Goal: Task Accomplishment & Management: Complete application form

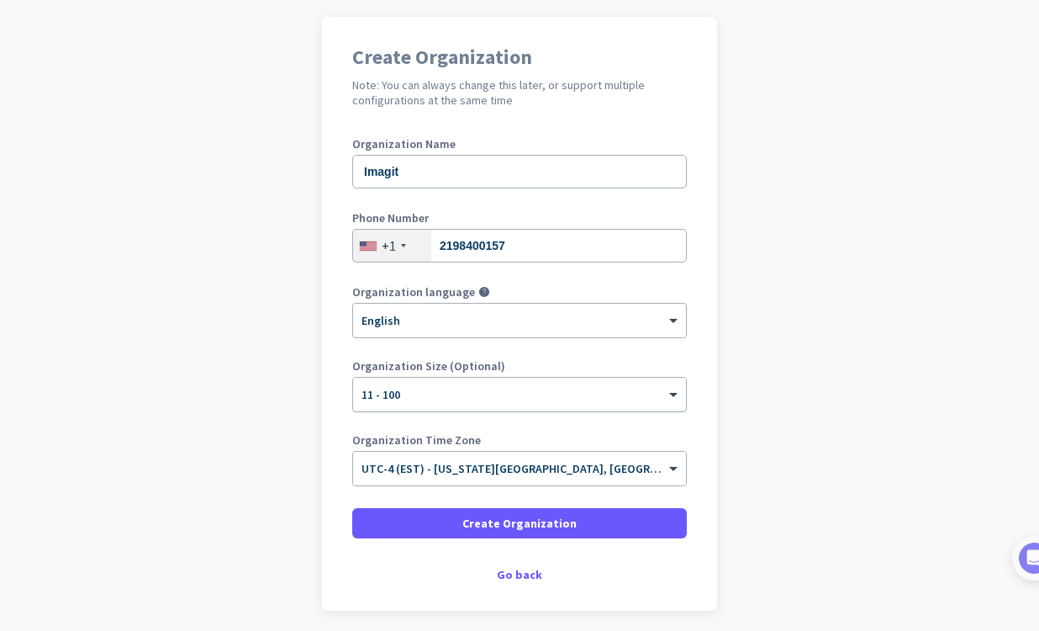
scroll to position [122, 0]
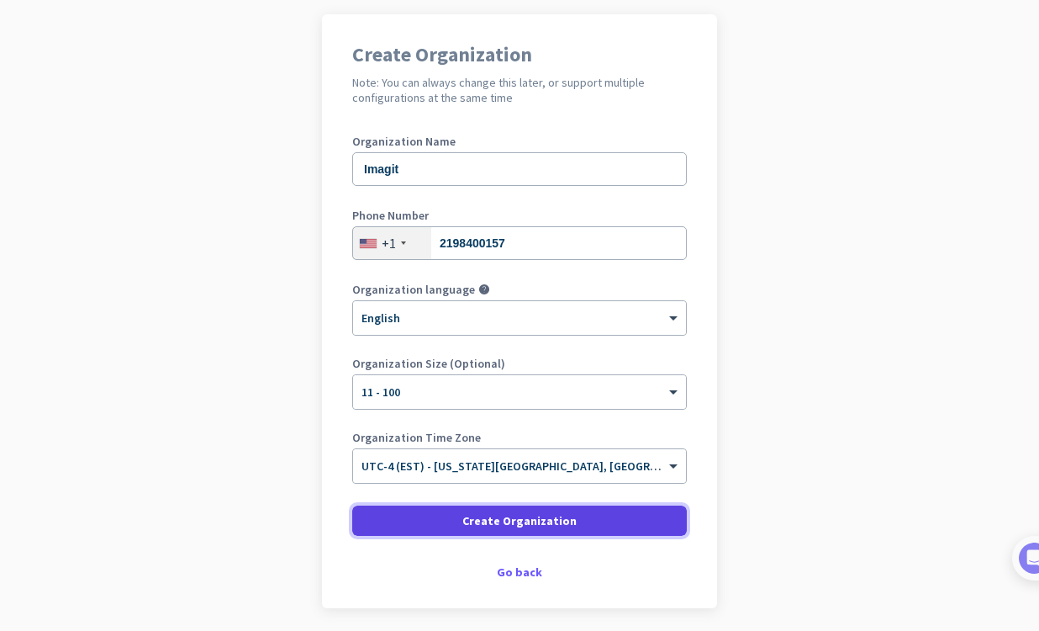
click at [546, 520] on span "Create Organization" at bounding box center [519, 520] width 114 height 17
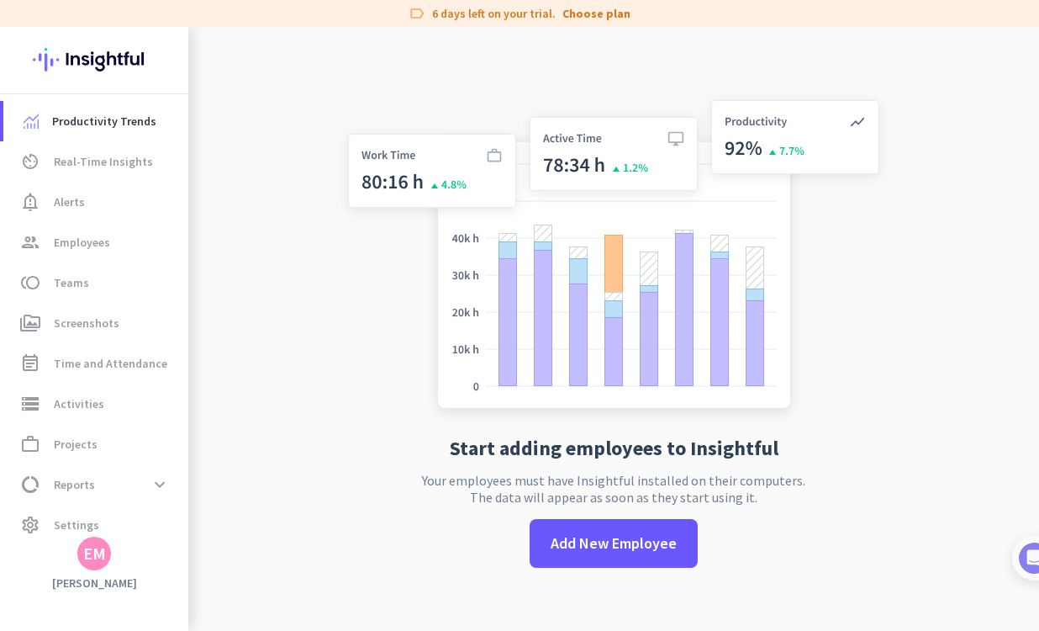
scroll to position [27, 0]
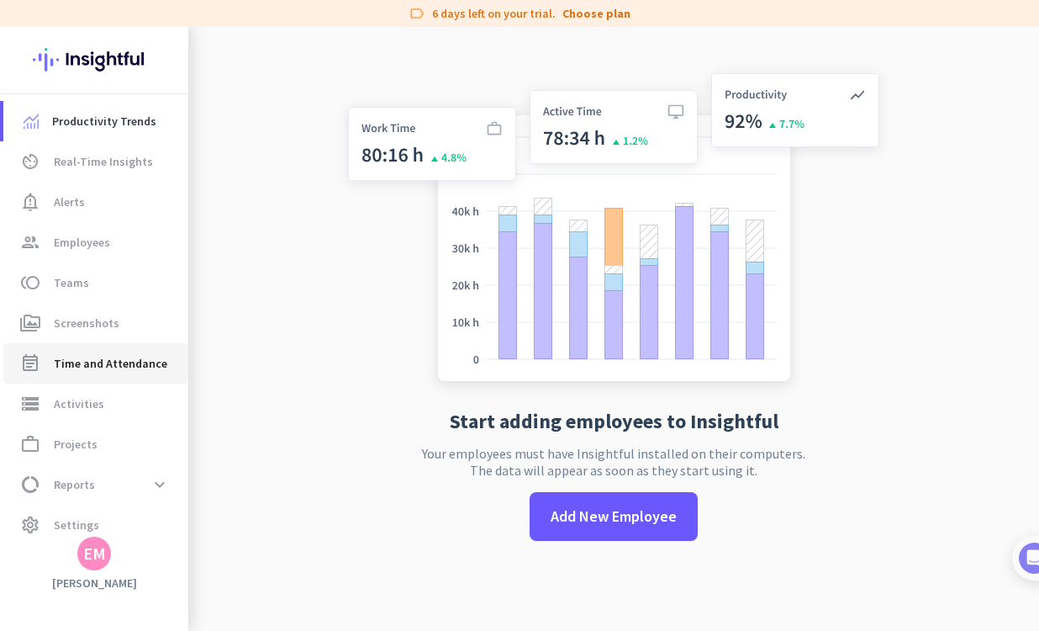
click at [138, 365] on span "Time and Attendance" at bounding box center [111, 363] width 114 height 20
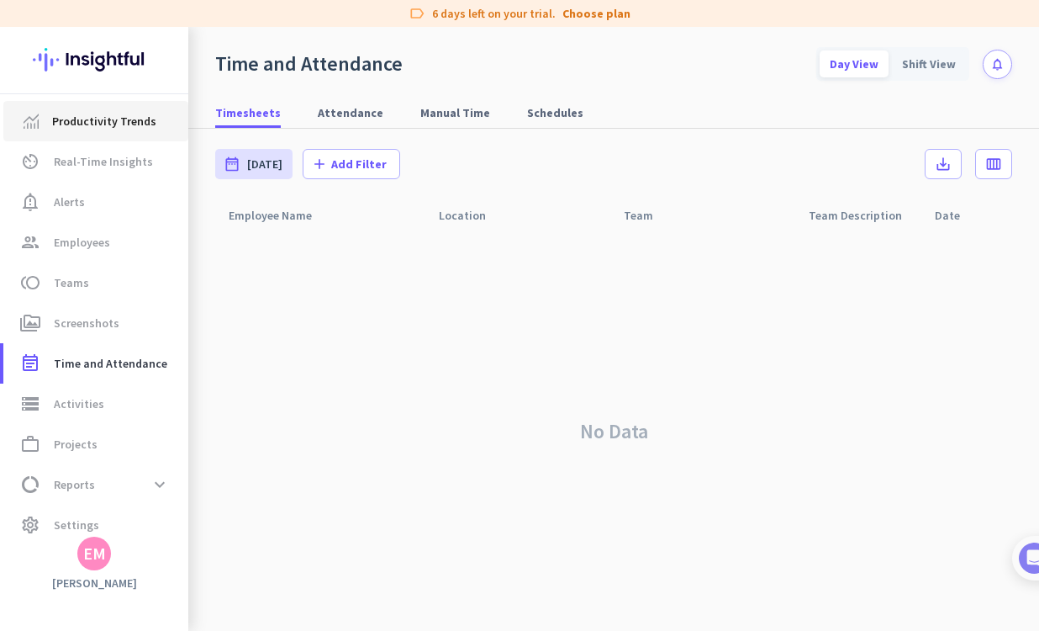
click at [96, 124] on span "Productivity Trends" at bounding box center [104, 121] width 104 height 20
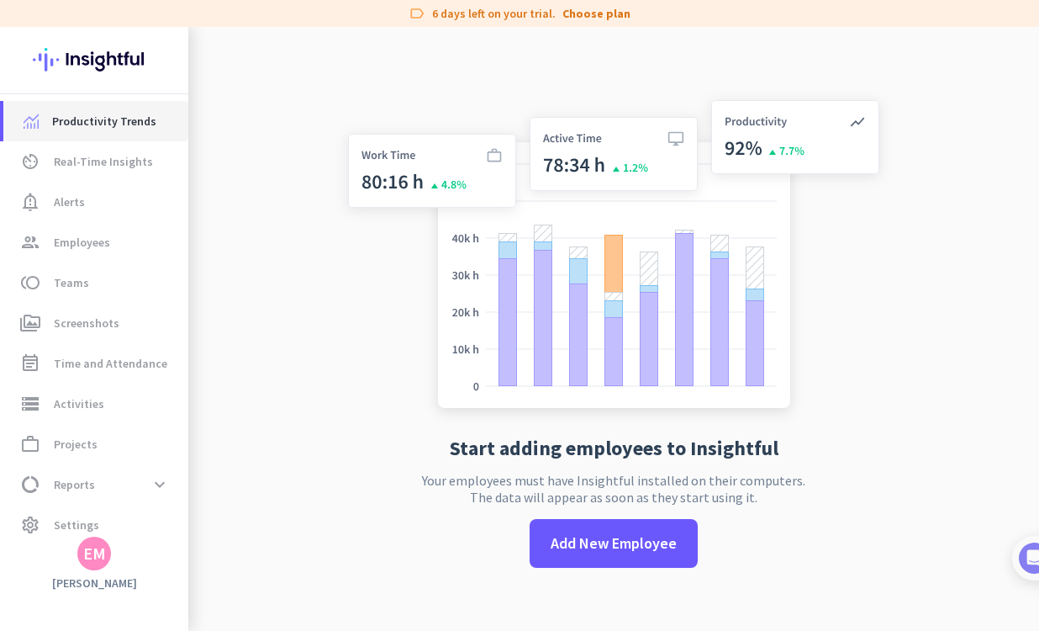
scroll to position [27, 0]
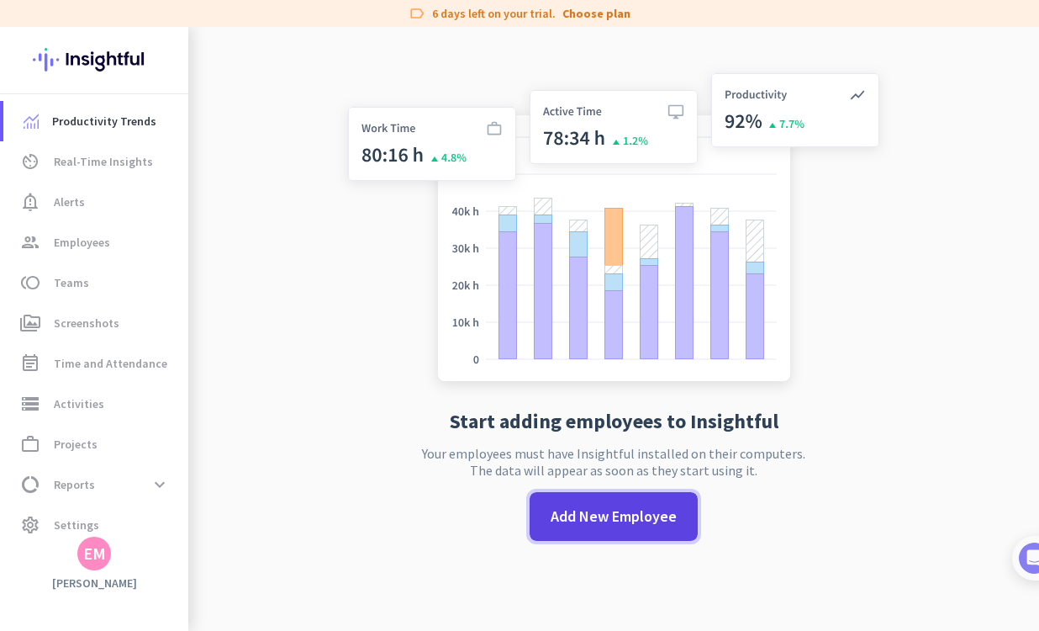
click at [597, 504] on span at bounding box center [614, 516] width 168 height 40
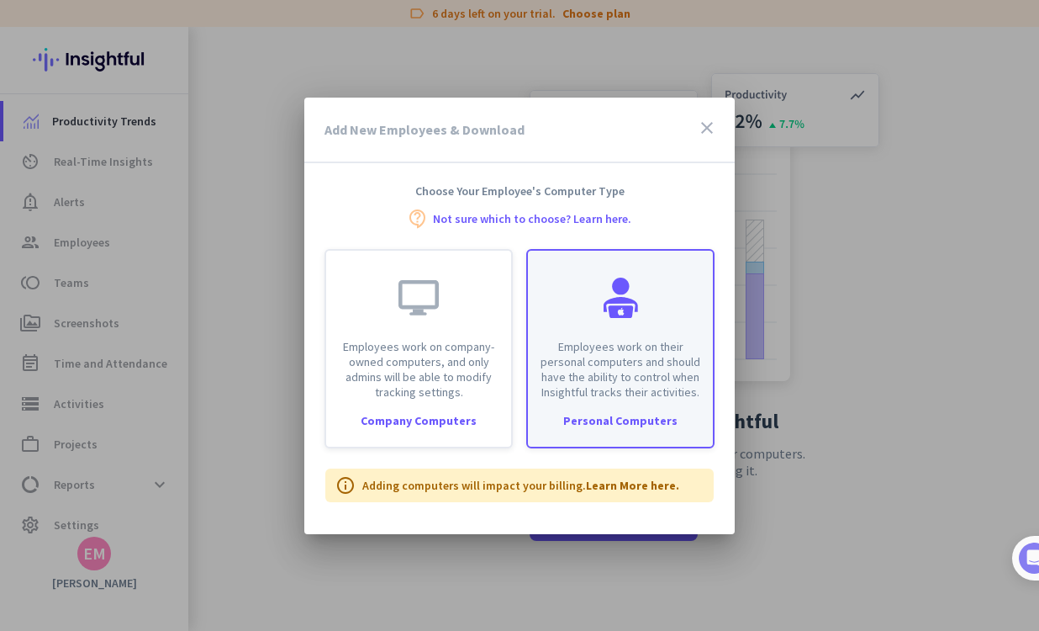
click at [672, 353] on p "Employees work on their personal computers and should have the ability to contr…" at bounding box center [620, 369] width 165 height 61
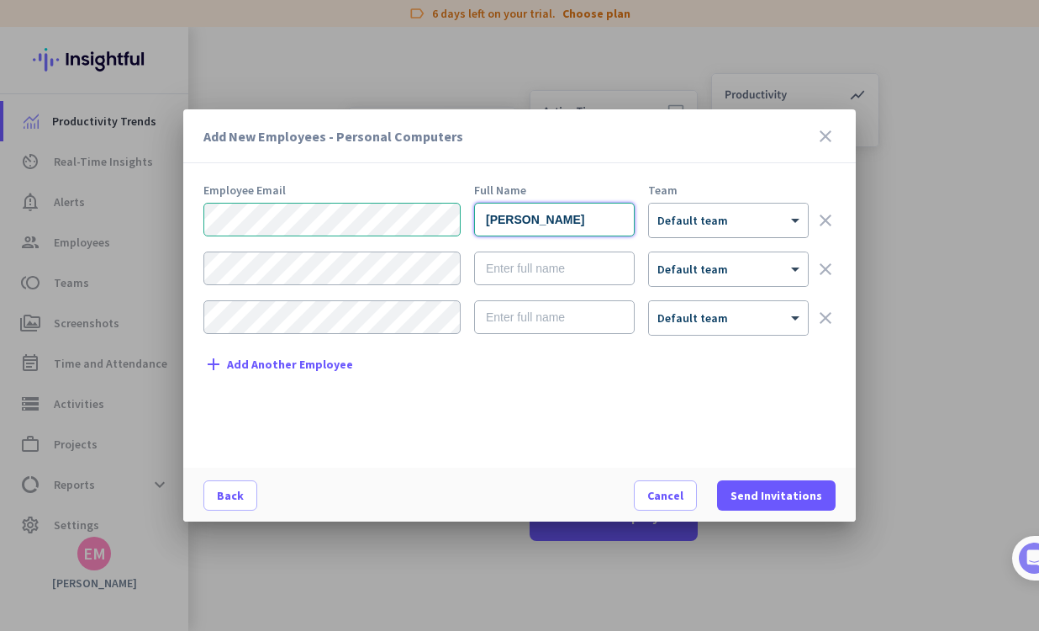
type input "[PERSON_NAME]"
click at [767, 218] on div at bounding box center [728, 215] width 159 height 14
click at [790, 497] on span "Send Invitations" at bounding box center [777, 495] width 92 height 17
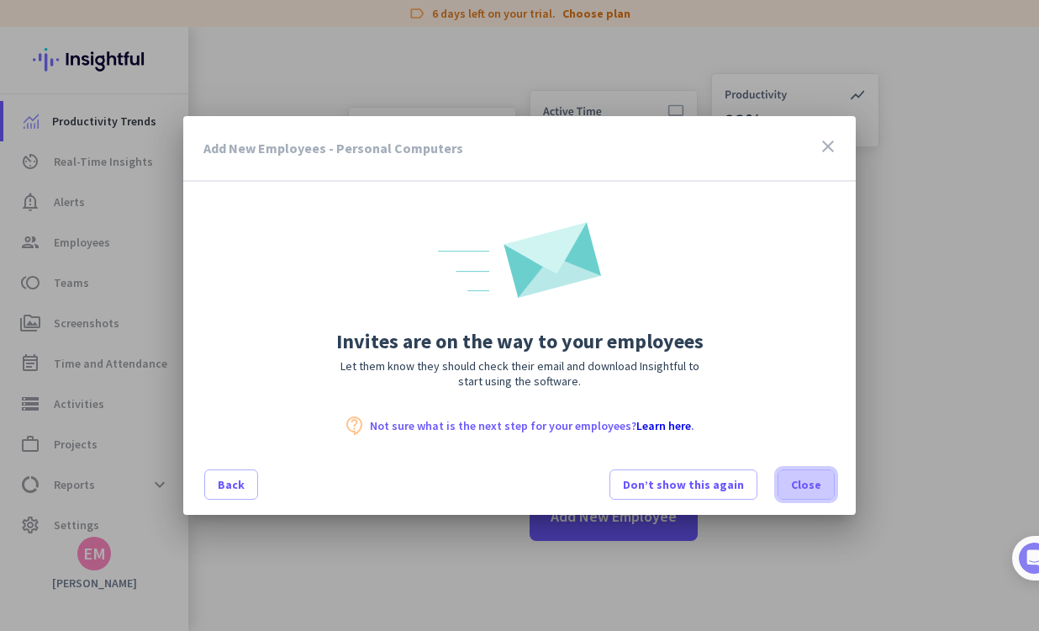
click at [816, 485] on span "Close" at bounding box center [806, 484] width 30 height 17
